Goal: Navigation & Orientation: Find specific page/section

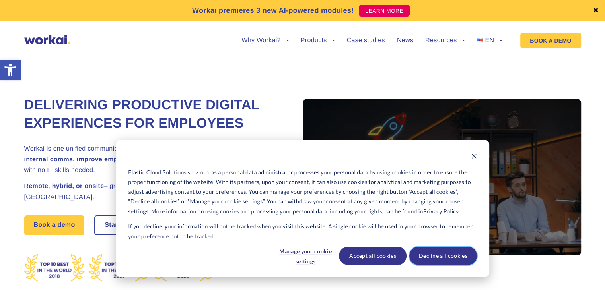
click at [442, 256] on button "Decline all cookies" at bounding box center [443, 256] width 68 height 18
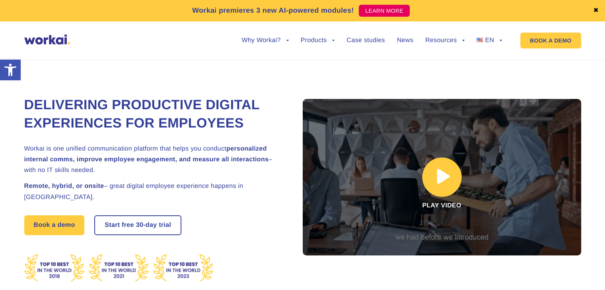
click at [456, 182] on link at bounding box center [442, 177] width 278 height 157
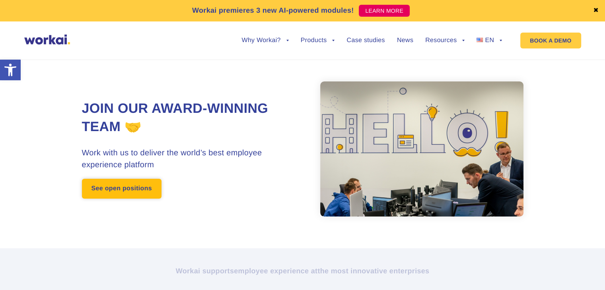
click at [103, 191] on link "See open positions" at bounding box center [122, 189] width 80 height 20
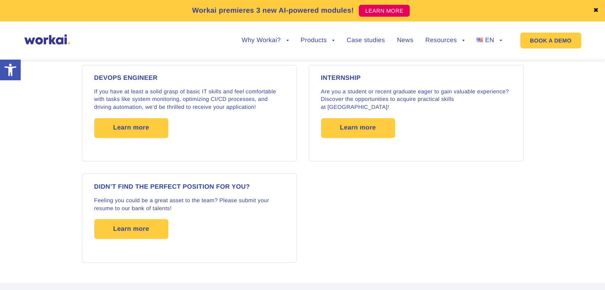
scroll to position [1470, 0]
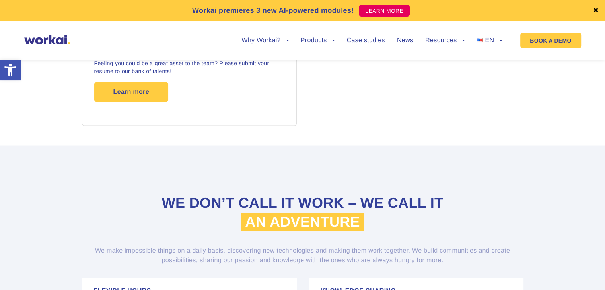
click at [427, 219] on h2 "We don’t call it work – we call it an adventure" at bounding box center [303, 212] width 318 height 39
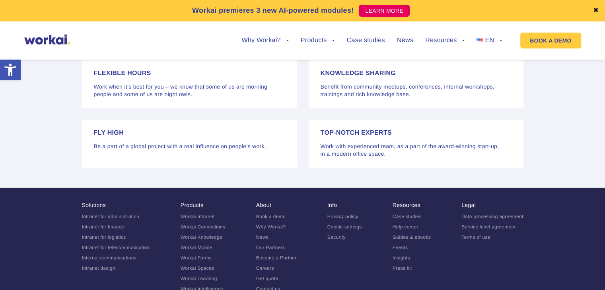
scroll to position [1732, 0]
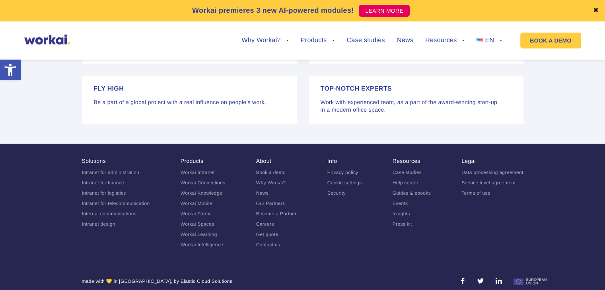
click at [111, 211] on link "Internal communications" at bounding box center [109, 214] width 54 height 6
